Goal: Information Seeking & Learning: Learn about a topic

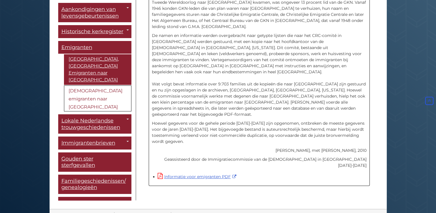
scroll to position [210, 0]
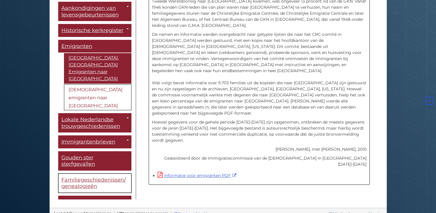
click at [92, 176] on span "Familiegeschiedenissen/genealogieën" at bounding box center [93, 182] width 65 height 13
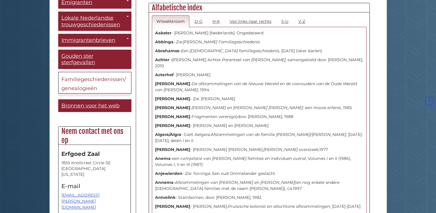
scroll to position [173, 0]
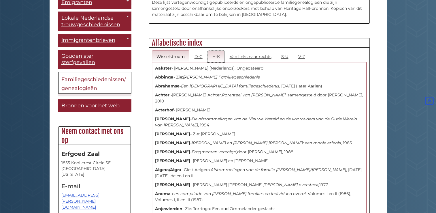
click at [213, 59] on link "H-K" at bounding box center [216, 56] width 17 height 12
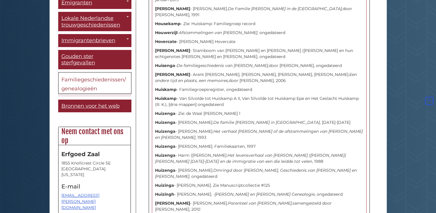
scroll to position [1586, 0]
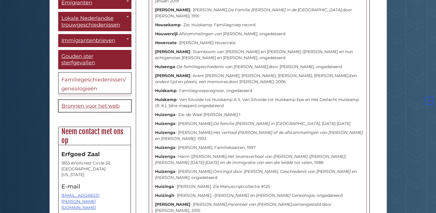
click at [82, 109] on span "Bronnen voor het web" at bounding box center [90, 105] width 58 height 6
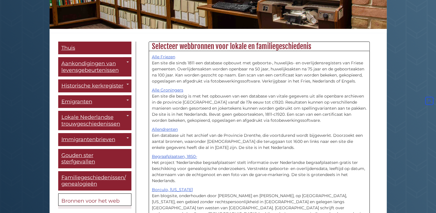
scroll to position [109, 0]
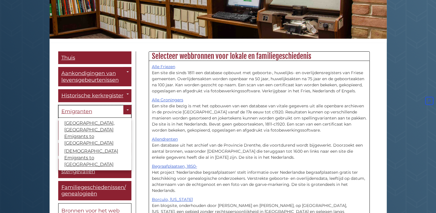
click at [72, 113] on span "Emigranten" at bounding box center [76, 111] width 31 height 6
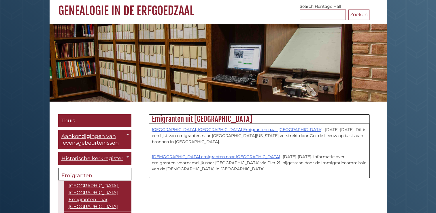
scroll to position [58, 0]
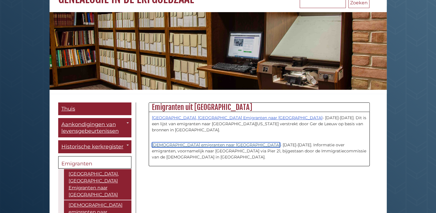
click at [181, 142] on link "[DEMOGRAPHIC_DATA] emigranten naar [GEOGRAPHIC_DATA]" at bounding box center [216, 144] width 128 height 5
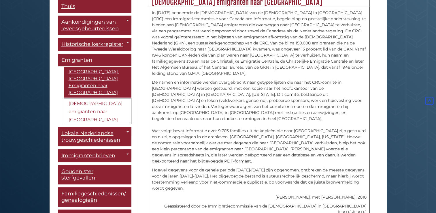
scroll to position [173, 0]
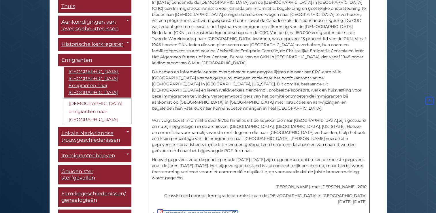
click at [212, 210] on font "Informatie voor emigranten PDF" at bounding box center [197, 212] width 67 height 5
